Goal: Find contact information: Find contact information

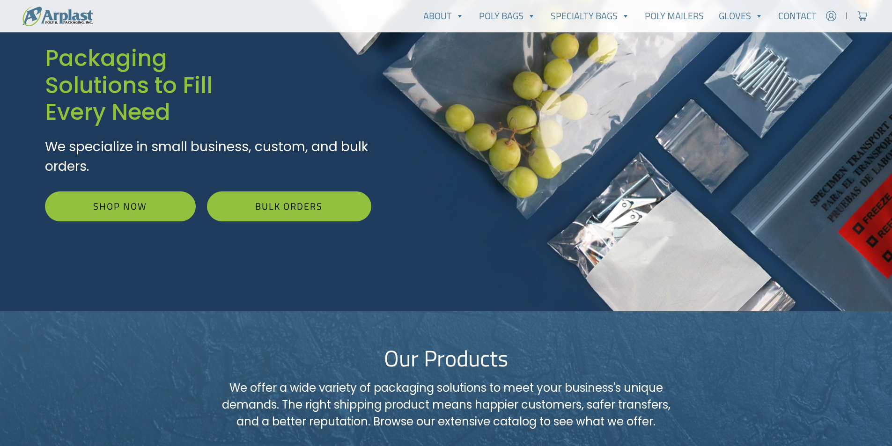
scroll to position [94, 0]
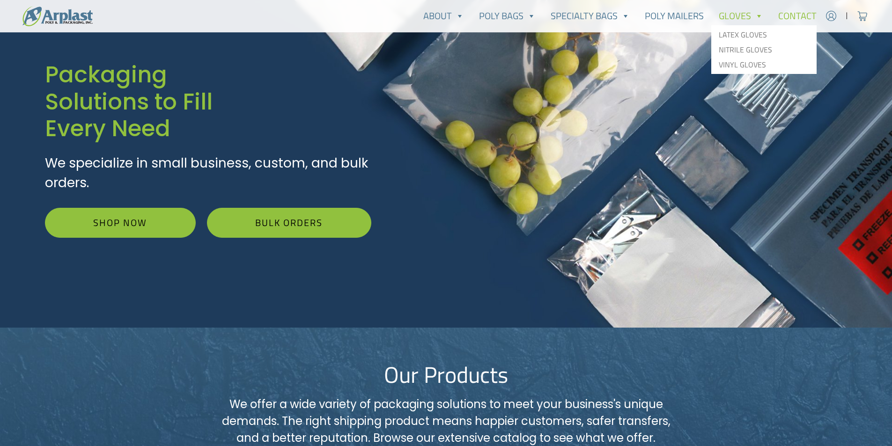
click at [791, 16] on link "Contact" at bounding box center [796, 16] width 53 height 19
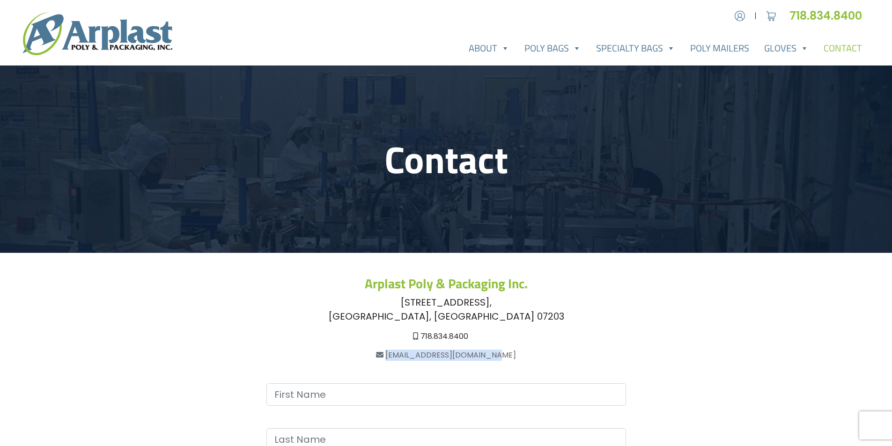
drag, startPoint x: 517, startPoint y: 353, endPoint x: 398, endPoint y: 353, distance: 118.9
click at [398, 353] on div "[EMAIL_ADDRESS][DOMAIN_NAME]" at bounding box center [446, 355] width 607 height 11
copy link "[EMAIL_ADDRESS][DOMAIN_NAME]"
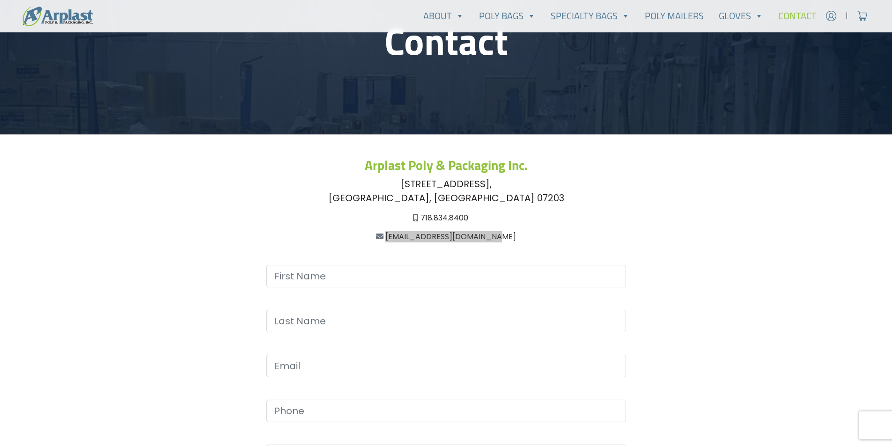
scroll to position [140, 0]
